Goal: Navigation & Orientation: Understand site structure

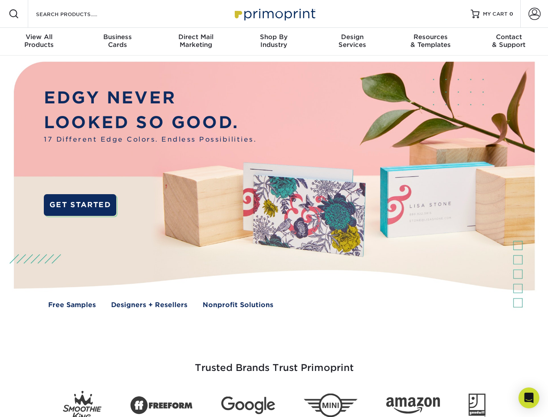
click at [274, 208] on img at bounding box center [274, 191] width 543 height 271
click at [14, 14] on span at bounding box center [14, 14] width 10 height 10
click at [535, 14] on span at bounding box center [535, 14] width 12 height 12
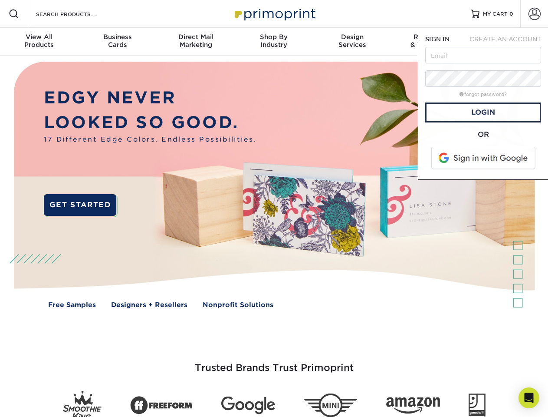
click at [39, 42] on div "View All Products" at bounding box center [39, 41] width 78 height 16
click at [117, 42] on div "Business Cards" at bounding box center [117, 41] width 78 height 16
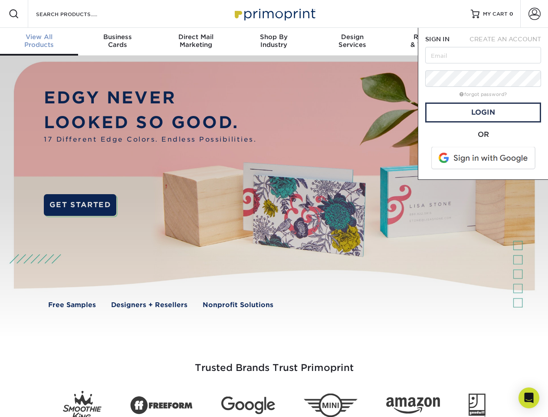
click at [196, 42] on div "Direct Mail Marketing" at bounding box center [196, 41] width 78 height 16
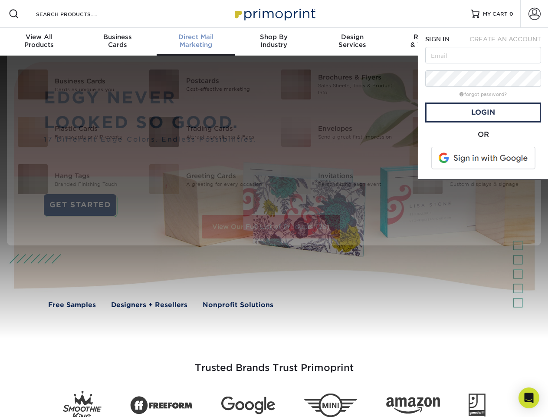
click at [274, 42] on div "Shop By Industry" at bounding box center [274, 41] width 78 height 16
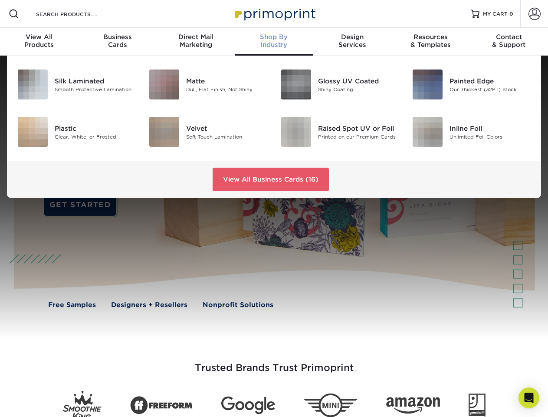
click at [353, 42] on div "Design Services" at bounding box center [353, 41] width 78 height 16
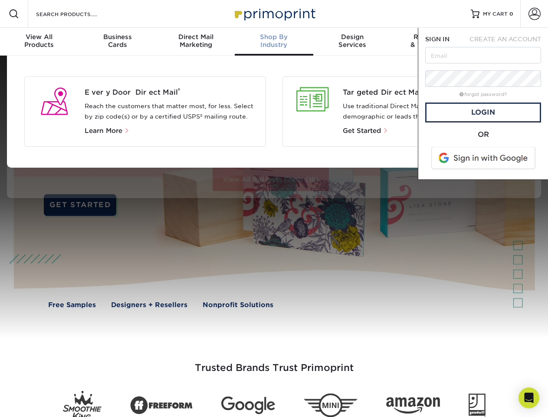
click at [431, 42] on span "SIGN IN" at bounding box center [438, 39] width 24 height 7
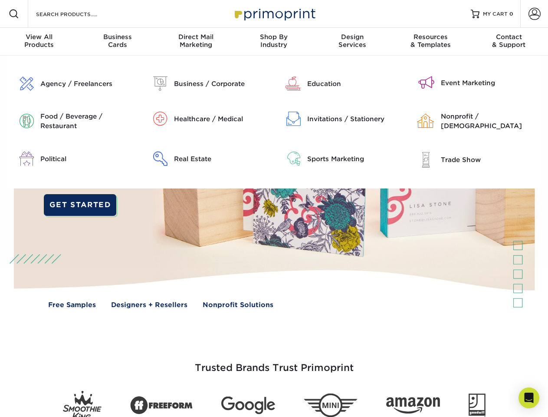
click at [509, 42] on div "Contact & Support" at bounding box center [509, 41] width 78 height 16
